Goal: Information Seeking & Learning: Learn about a topic

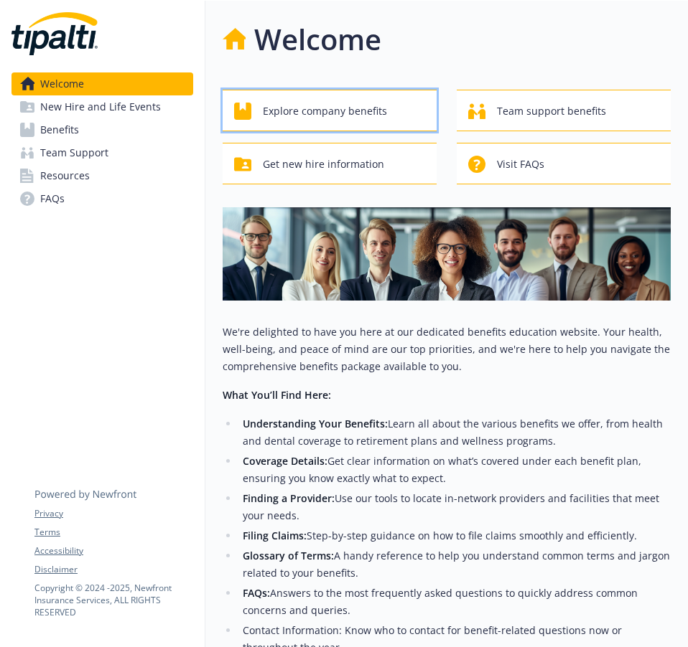
click at [375, 112] on span "Explore company benefits" at bounding box center [325, 111] width 124 height 27
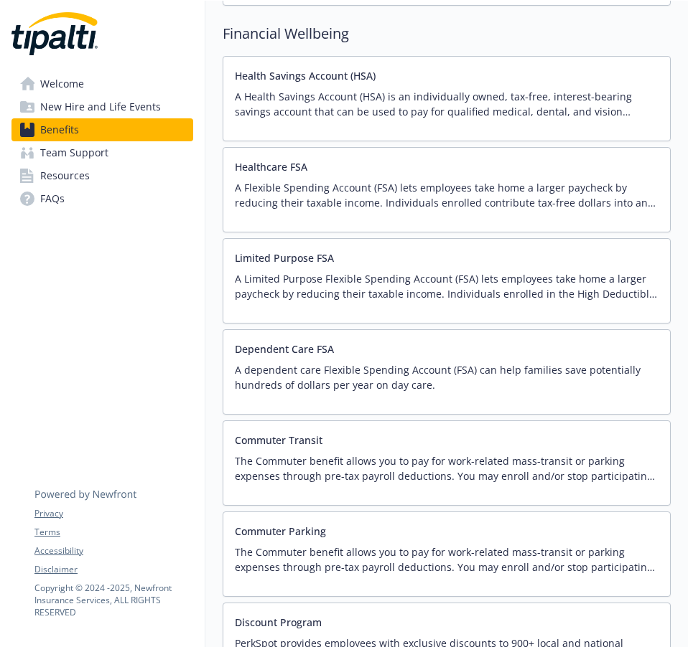
click at [396, 113] on p "A Health Savings Account (HSA) is an individually owned, tax-free, interest-bea…" at bounding box center [446, 104] width 423 height 30
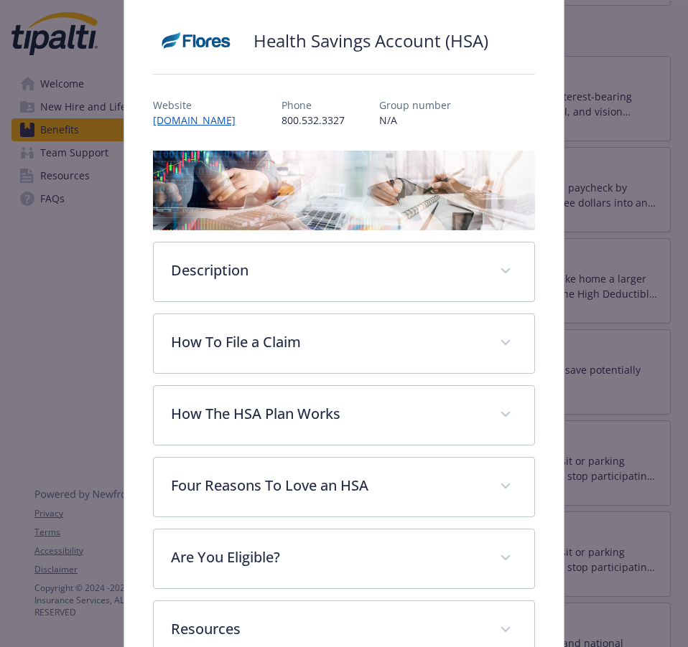
scroll to position [197, 0]
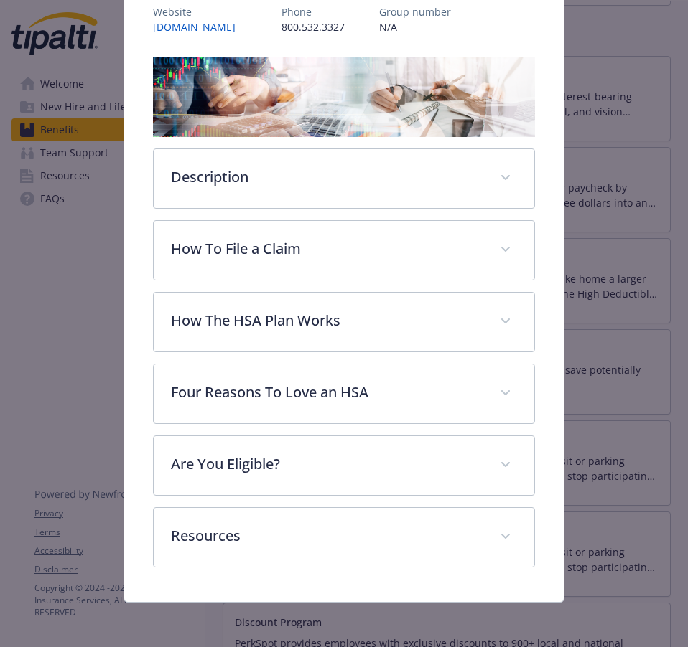
click at [383, 497] on div "Description A Health Savings Account (HSA) is an individually owned, tax-free, …" at bounding box center [343, 312] width 381 height 510
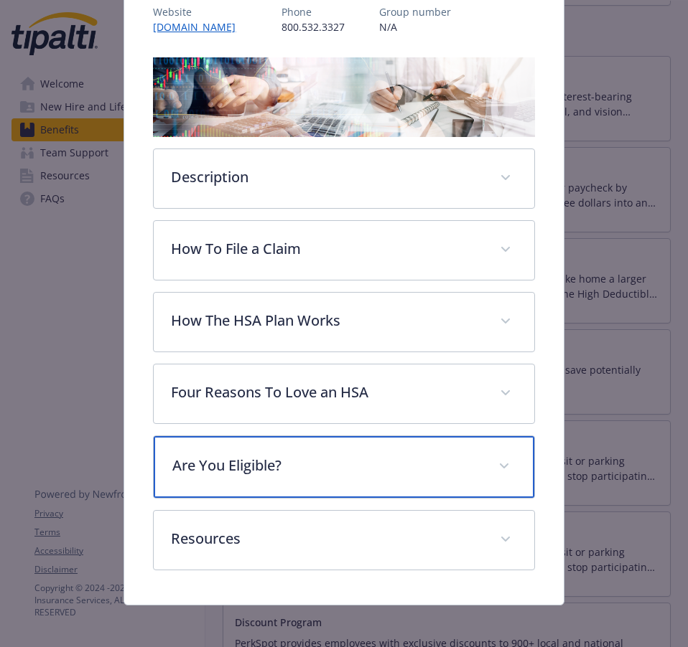
click at [383, 480] on div "Are You Eligible?" at bounding box center [344, 467] width 380 height 62
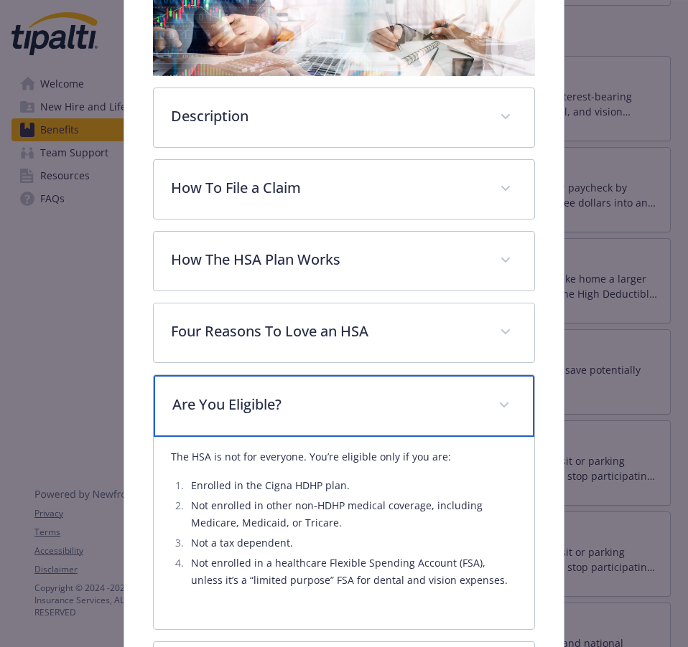
scroll to position [341, 0]
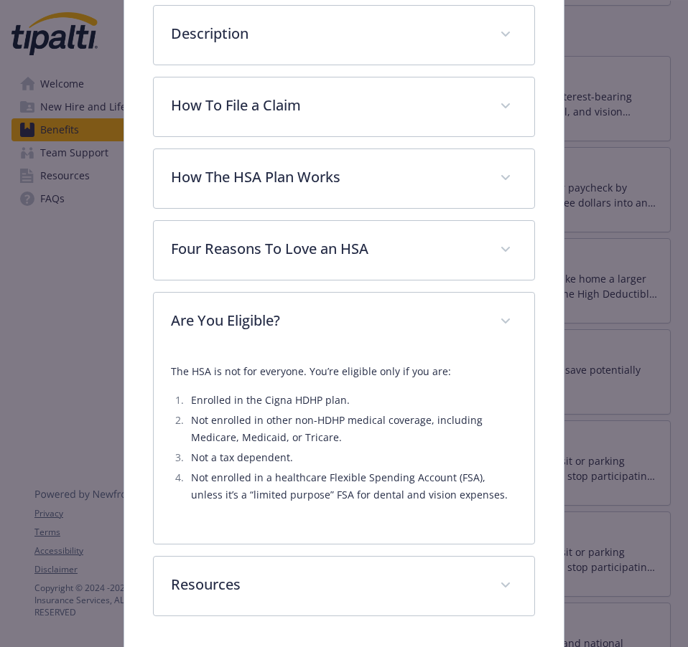
click at [553, 280] on div "Health Savings Account (HSA) Website [DOMAIN_NAME] Phone [PHONE_NUMBER] Group n…" at bounding box center [343, 199] width 438 height 903
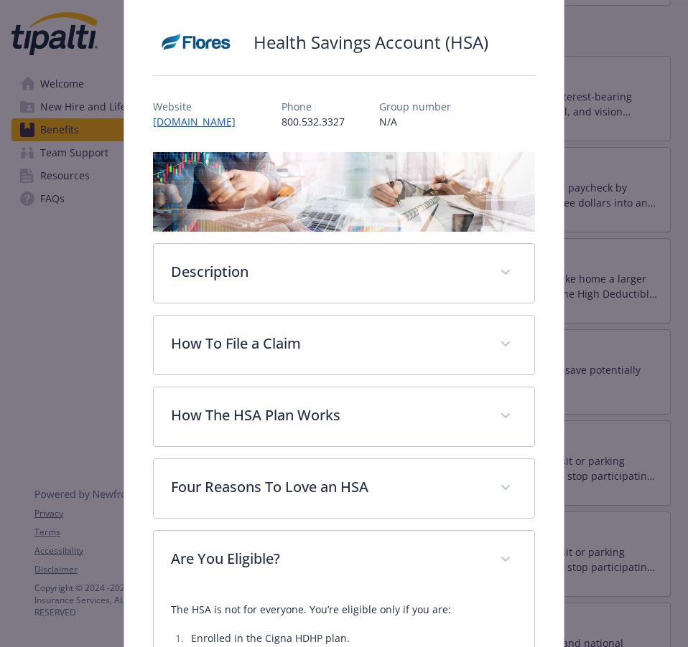
scroll to position [0, 0]
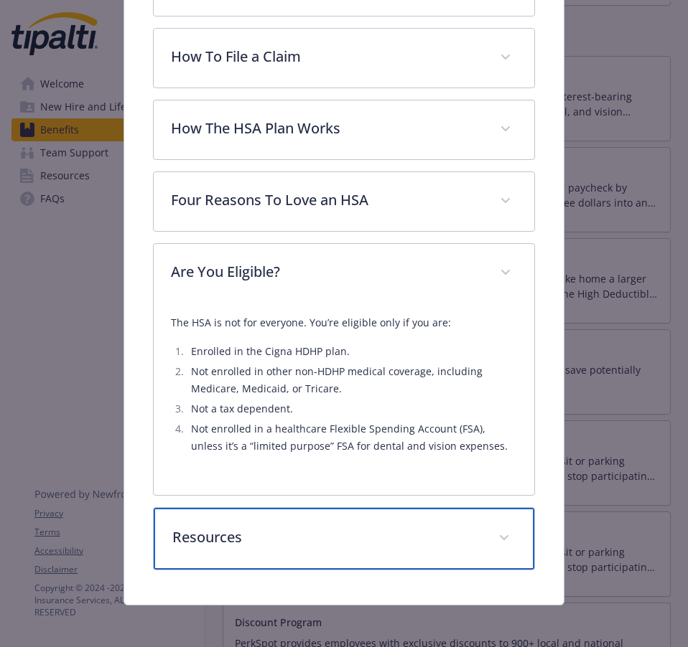
click at [277, 548] on div "Resources" at bounding box center [344, 539] width 380 height 62
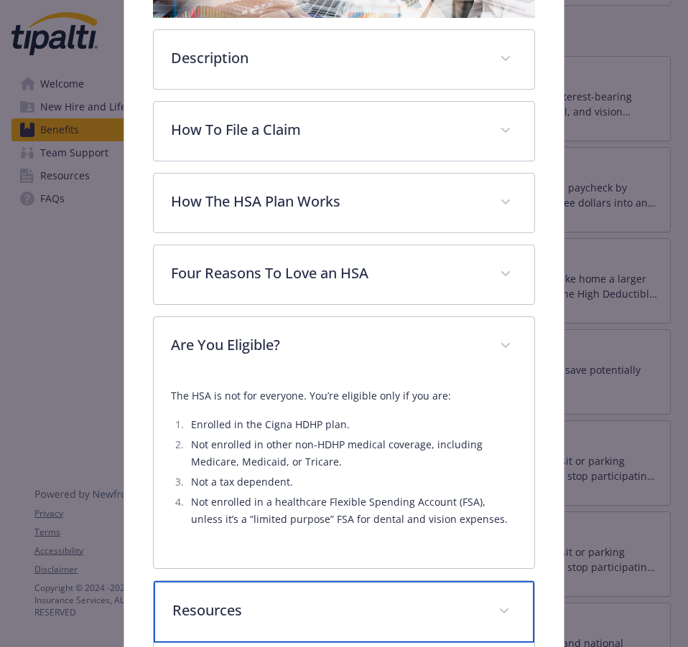
scroll to position [126, 0]
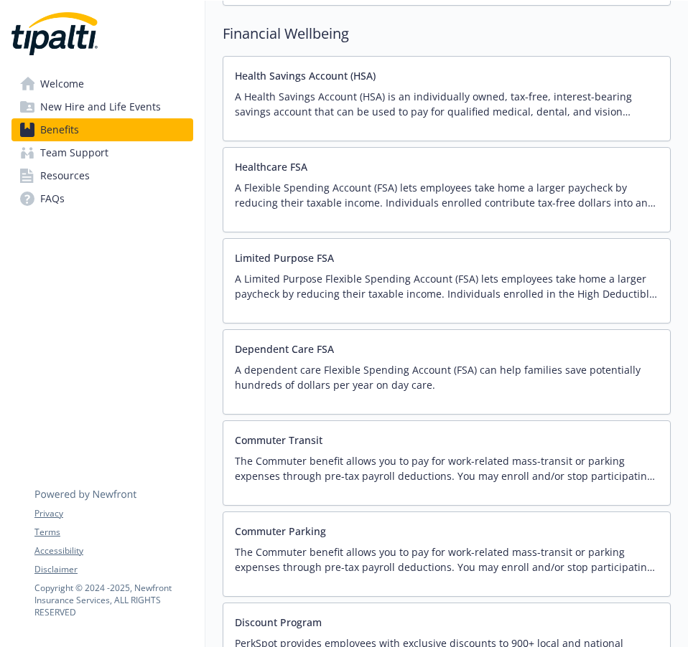
click at [398, 97] on p "A Health Savings Account (HSA) is an individually owned, tax-free, interest-bea…" at bounding box center [446, 104] width 423 height 30
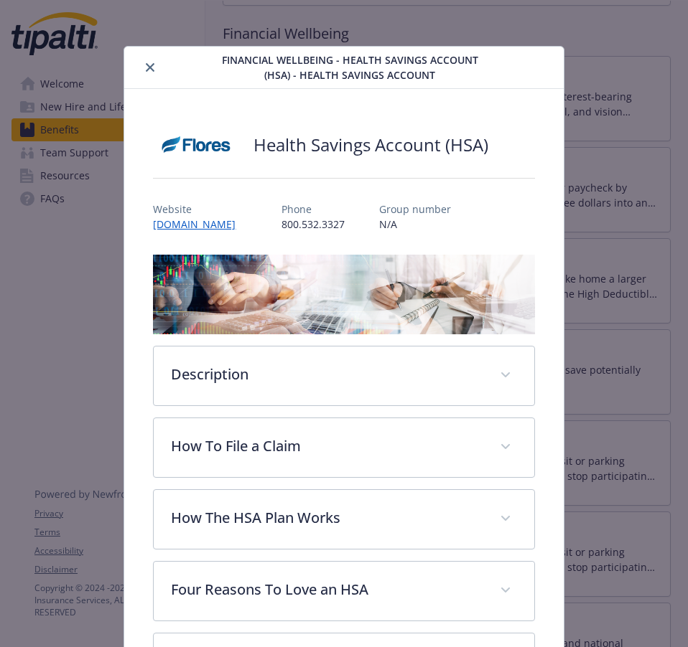
scroll to position [43, 0]
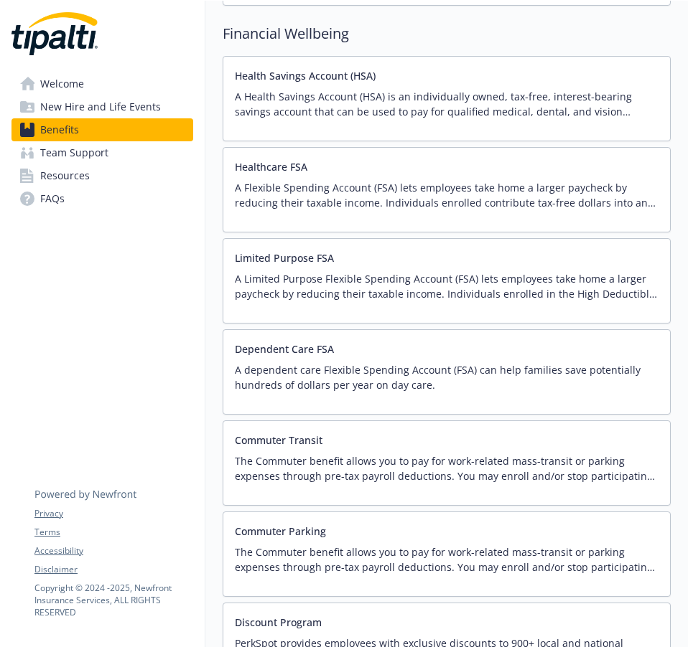
click at [416, 178] on div "Healthcare FSA A Flexible Spending Account (FSA) lets employees take home a lar…" at bounding box center [446, 189] width 423 height 61
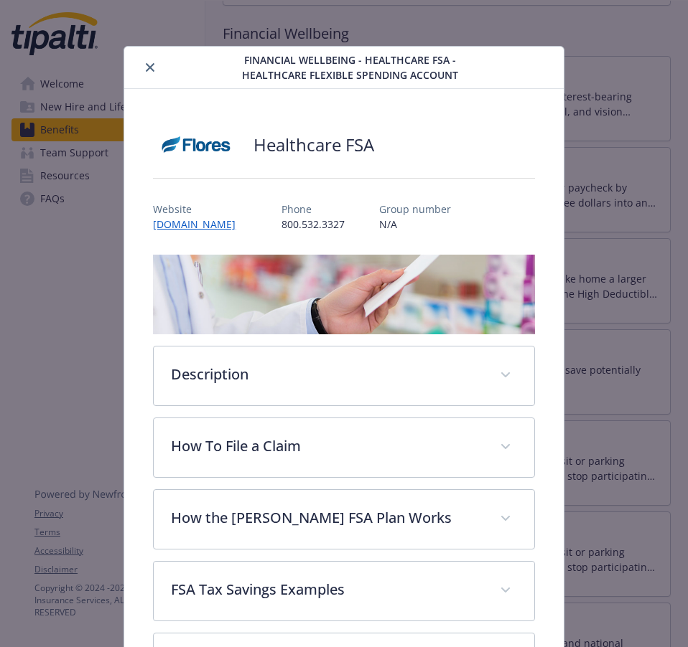
scroll to position [43, 0]
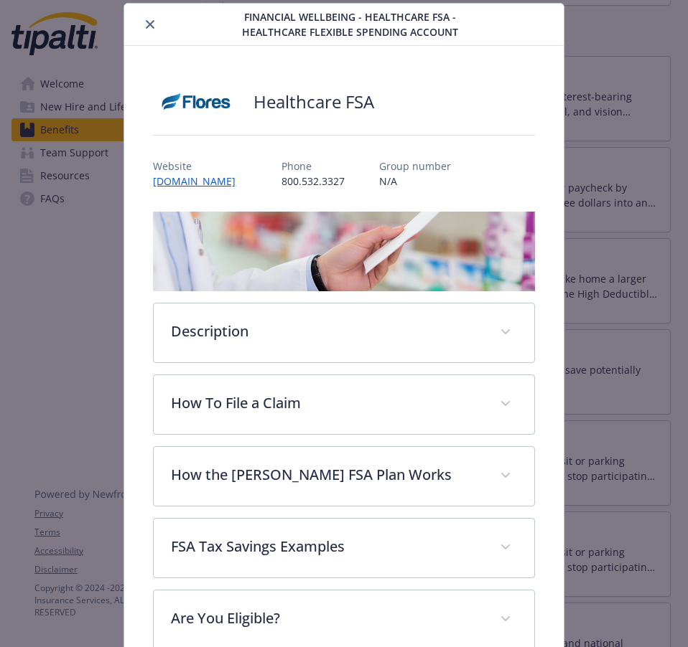
click at [543, 148] on div "Healthcare FSA Website [DOMAIN_NAME] Phone [PHONE_NUMBER] Group number N/A Desc…" at bounding box center [343, 401] width 438 height 710
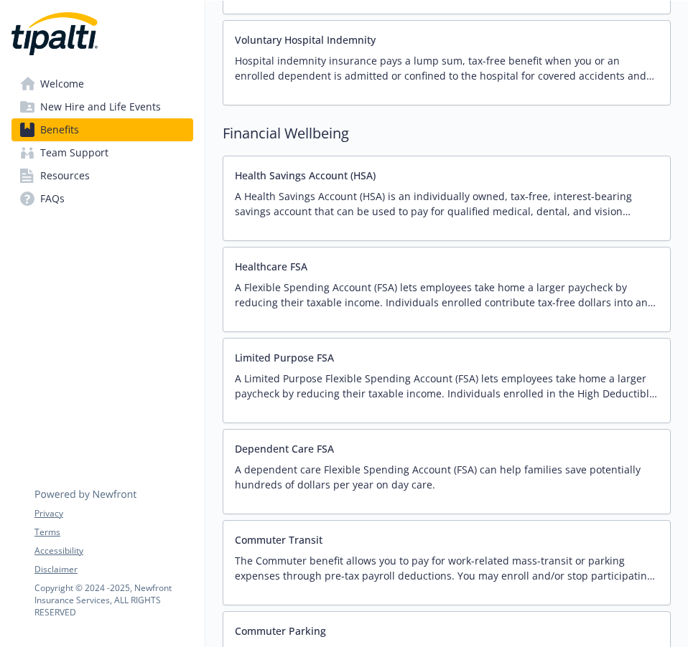
scroll to position [1866, 0]
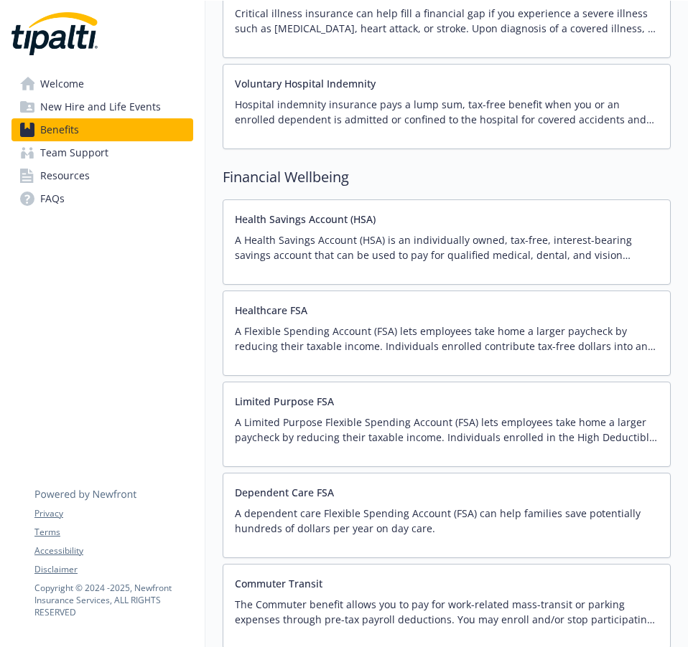
click at [427, 217] on div "Health Savings Account (HSA) A Health Savings Account (HSA) is an individually …" at bounding box center [446, 242] width 423 height 61
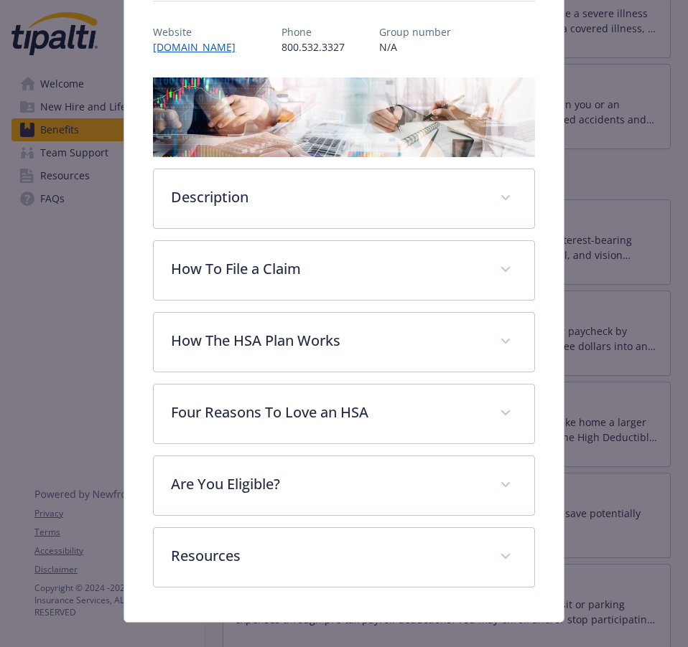
scroll to position [197, 0]
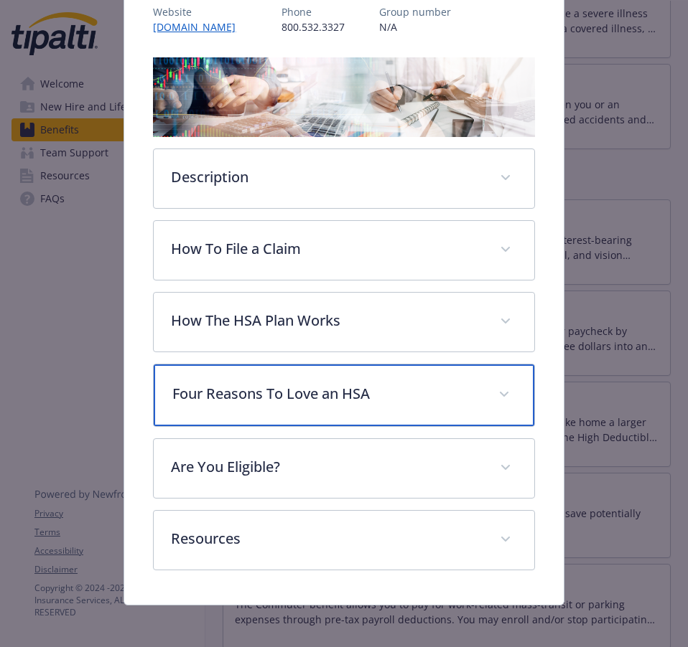
click at [413, 385] on p "Four Reasons To Love an HSA" at bounding box center [326, 394] width 308 height 22
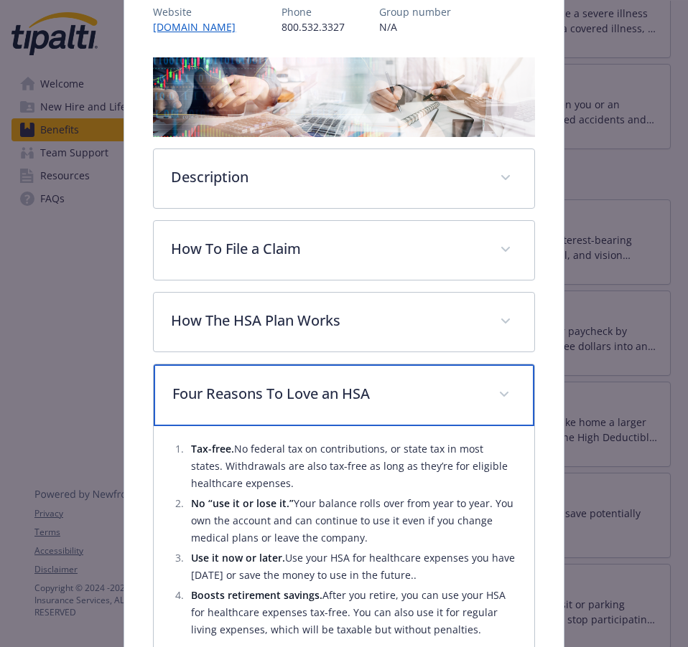
click at [413, 385] on p "Four Reasons To Love an HSA" at bounding box center [326, 394] width 308 height 22
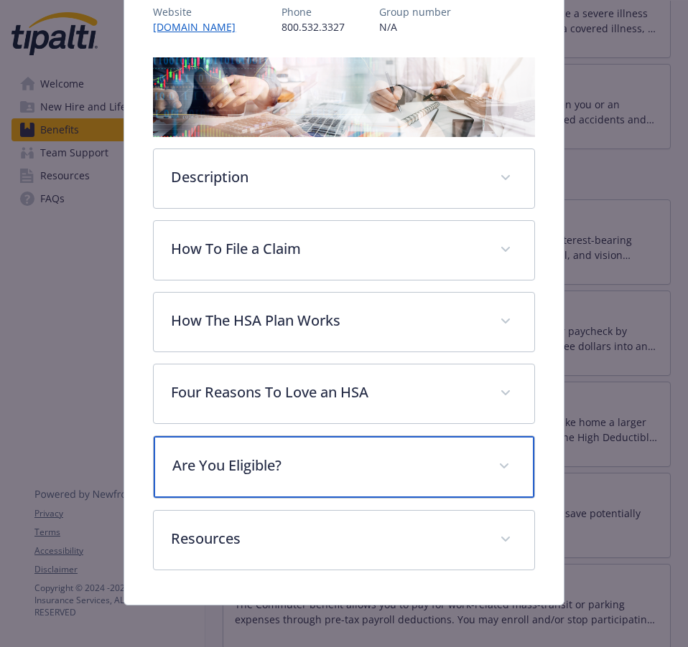
click at [407, 471] on p "Are You Eligible?" at bounding box center [326, 466] width 308 height 22
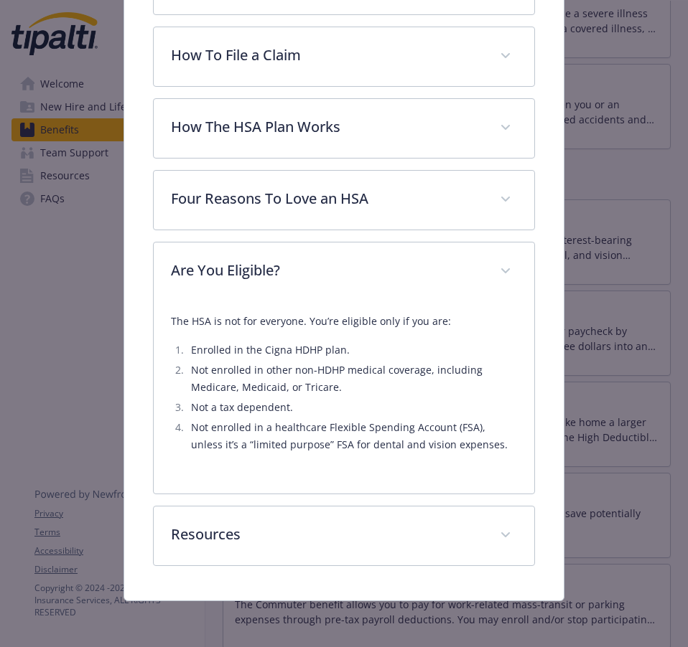
click at [435, 331] on div "The HSA is not for everyone. You’re eligible only if you are: Enrolled in the C…" at bounding box center [343, 383] width 345 height 141
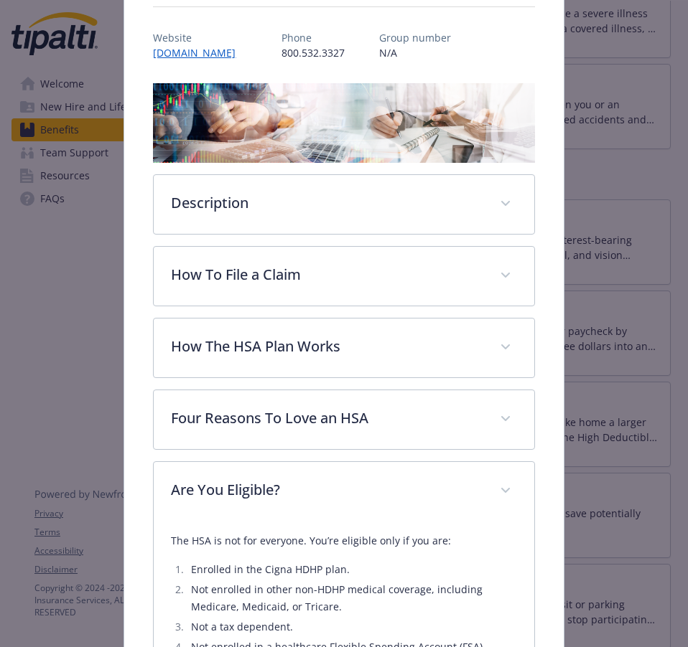
scroll to position [0, 0]
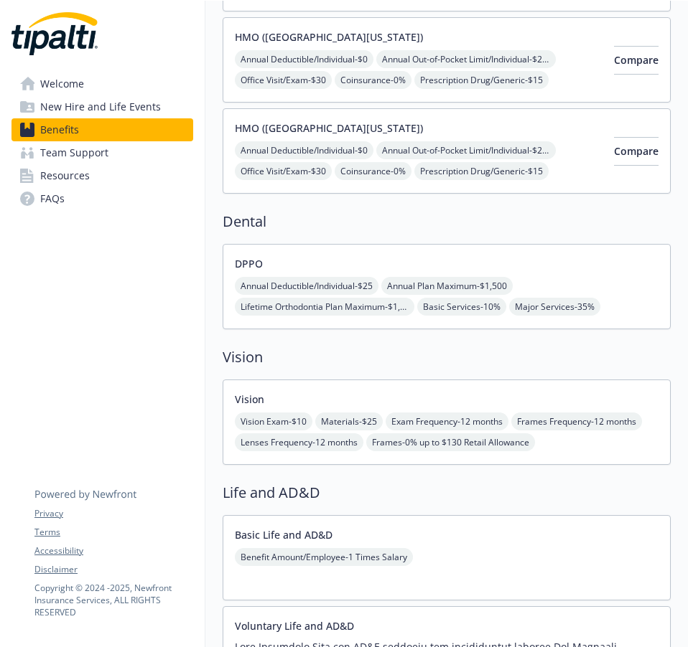
scroll to position [502, 0]
